Goal: Browse casually

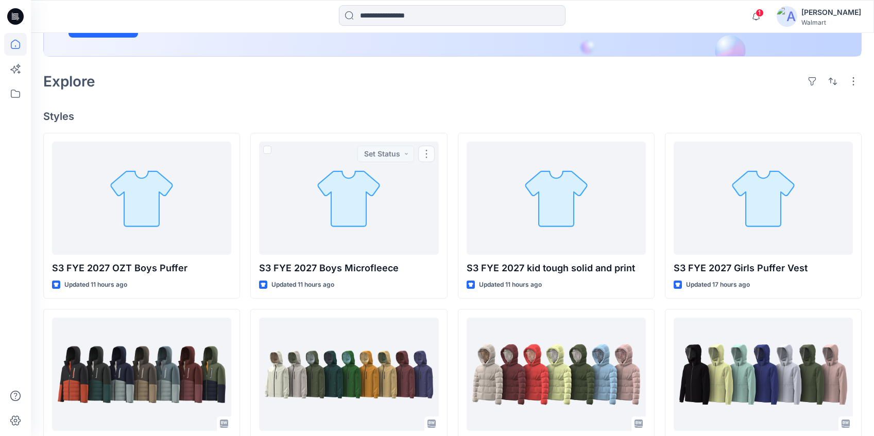
scroll to position [210, 0]
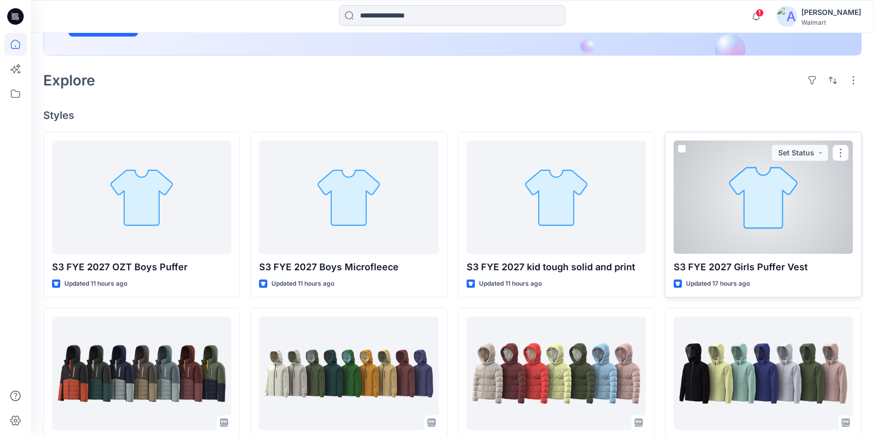
click at [782, 236] on div at bounding box center [763, 197] width 179 height 113
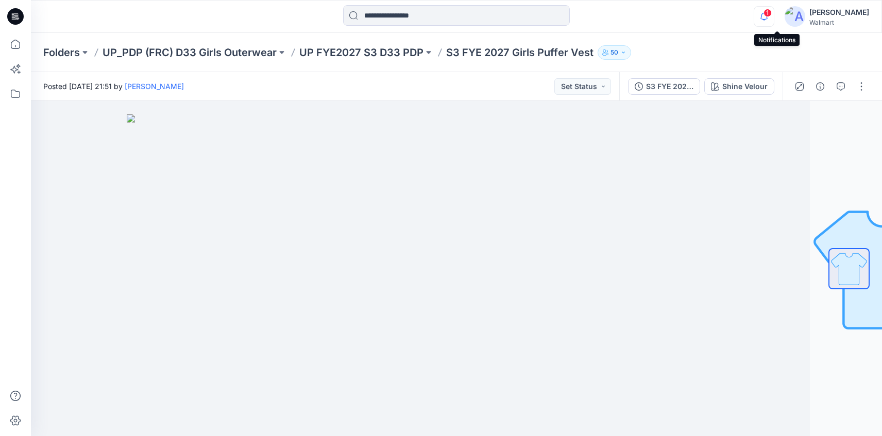
click at [774, 16] on icon "button" at bounding box center [764, 16] width 20 height 21
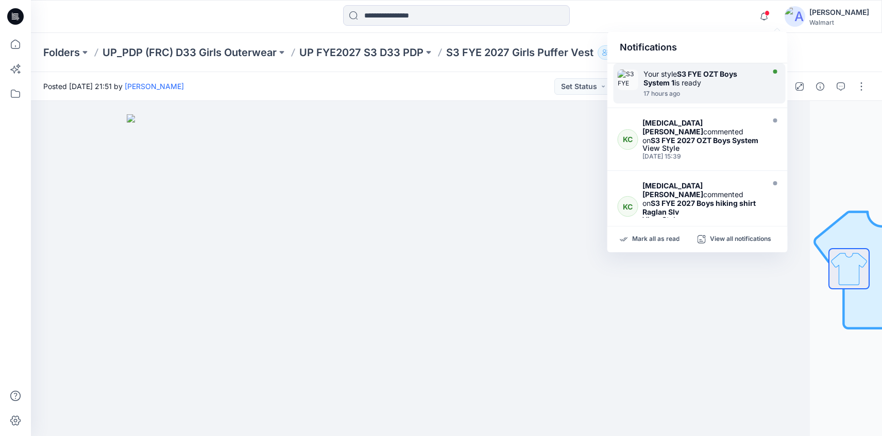
click at [732, 91] on div "17 hours ago" at bounding box center [702, 93] width 118 height 7
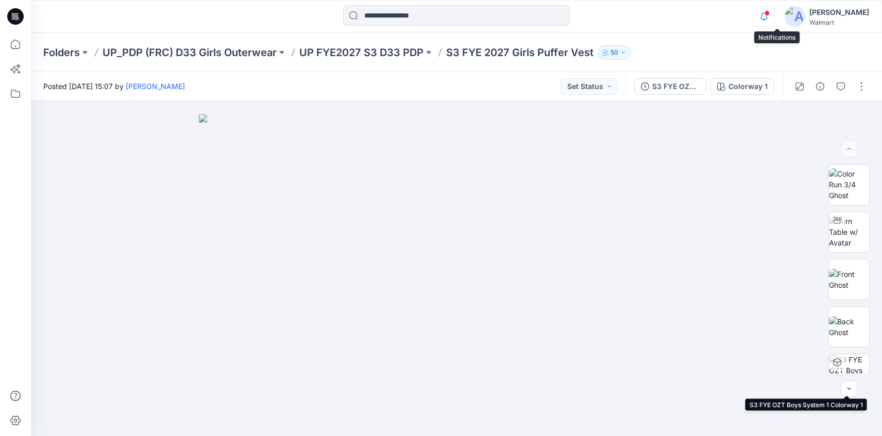
click at [774, 20] on icon "button" at bounding box center [764, 16] width 20 height 21
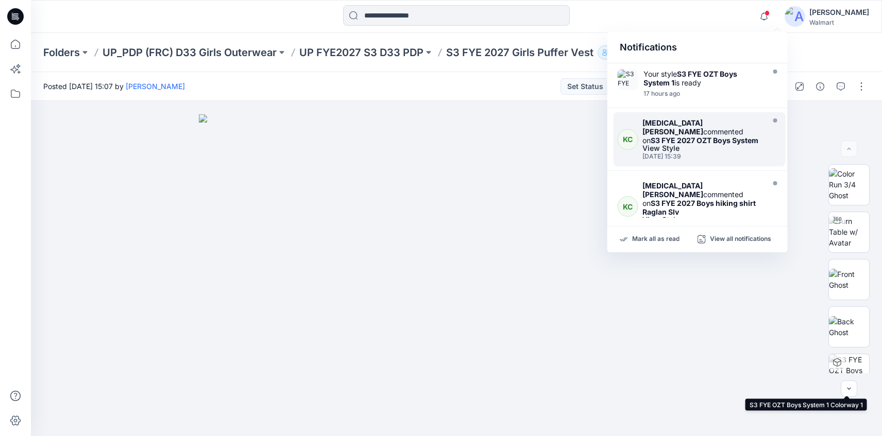
click at [734, 136] on strong "S3 FYE 2027 OZT Boys System" at bounding box center [705, 140] width 108 height 9
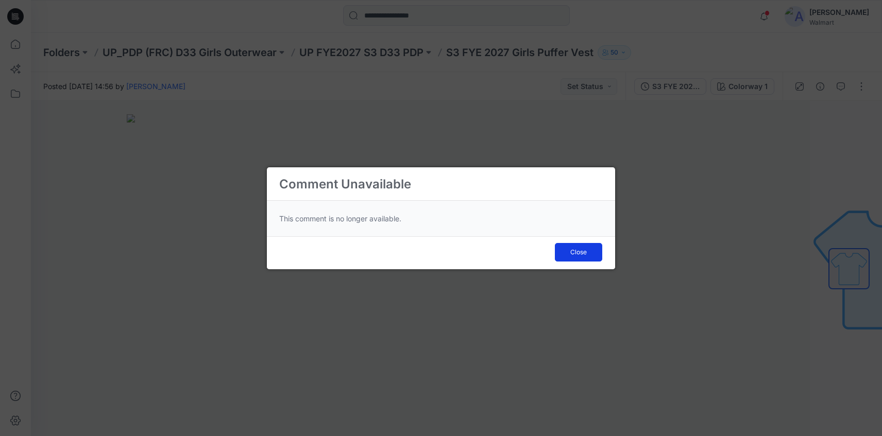
click at [598, 257] on button "Close" at bounding box center [578, 252] width 47 height 19
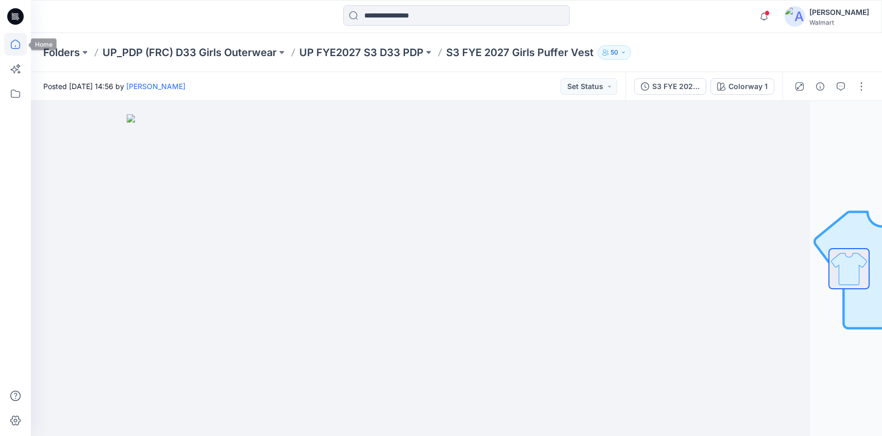
click at [14, 39] on icon at bounding box center [15, 44] width 23 height 23
